Goal: Navigation & Orientation: Find specific page/section

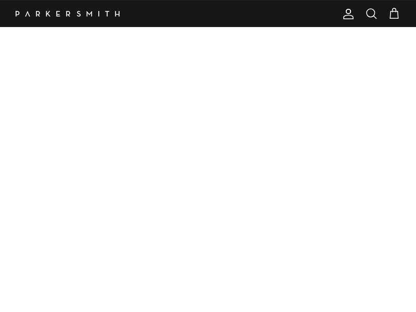
scroll to position [12, 0]
